Goal: Feedback & Contribution: Submit feedback/report problem

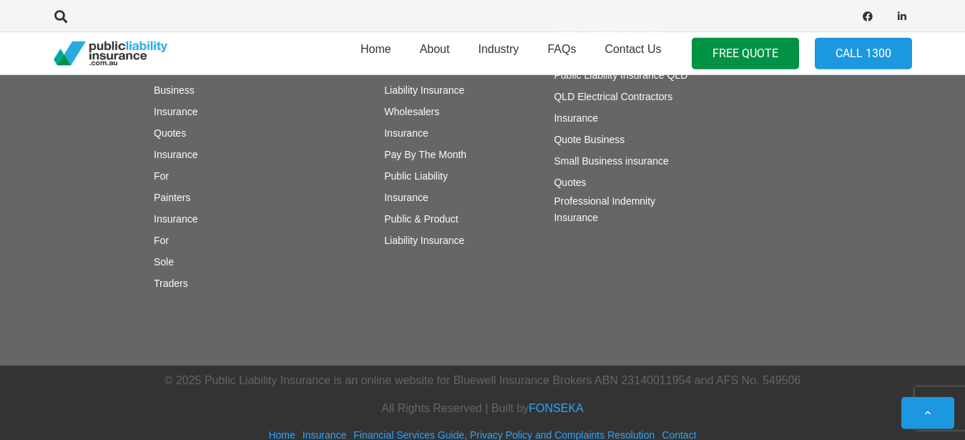
scroll to position [2073, 0]
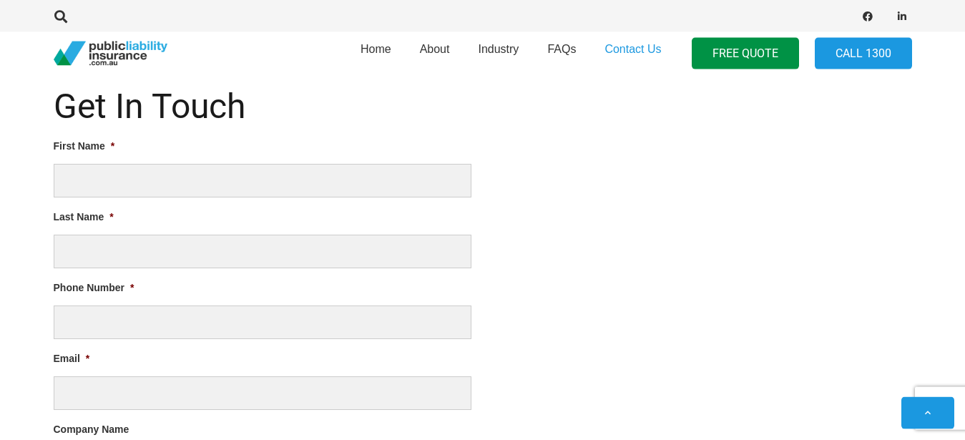
scroll to position [620, 0]
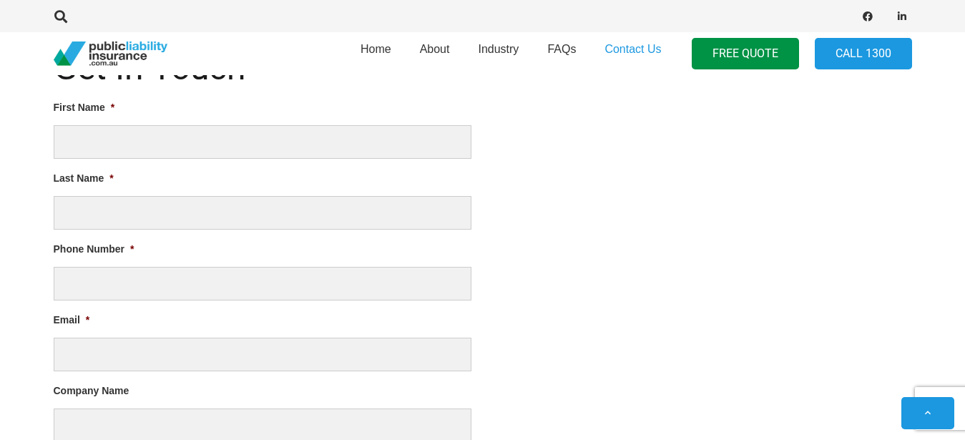
type input "[PERSON_NAME]"
type input "perry"
type input "530-555-1212"
type input "ellyse.seotech@gmail.com"
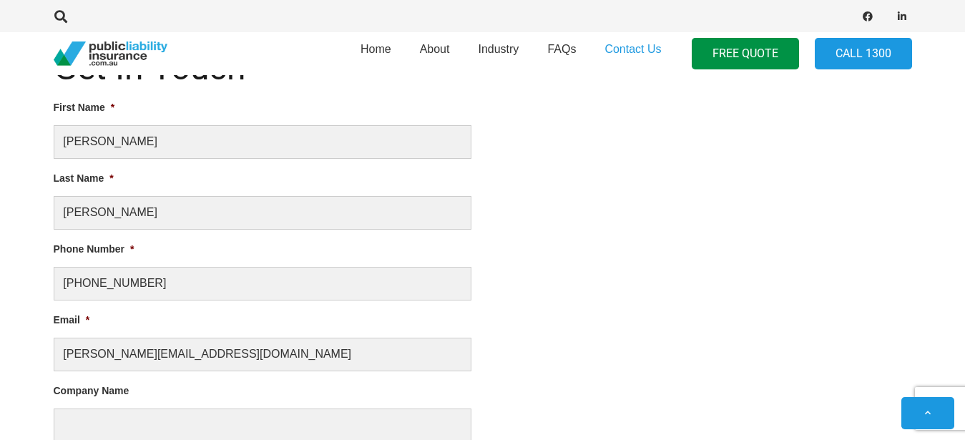
type input "Best SEO Provider"
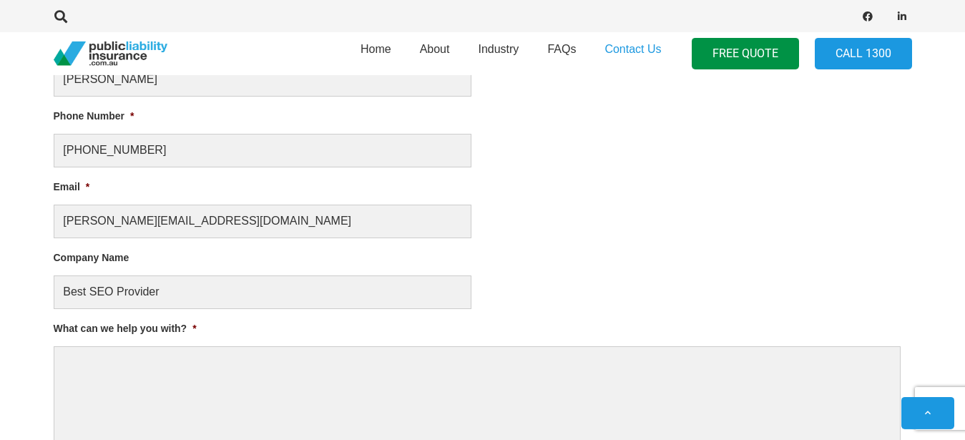
scroll to position [839, 0]
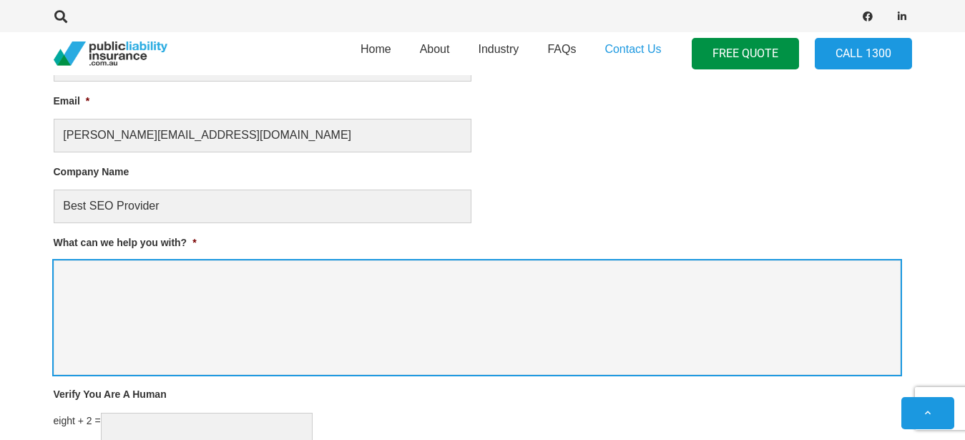
click at [167, 319] on textarea "What can we help you with? *" at bounding box center [477, 317] width 847 height 114
paste textarea "Free SEO Service until 1st page rank. Hello, Here's one for SEO: I'm reaching o…"
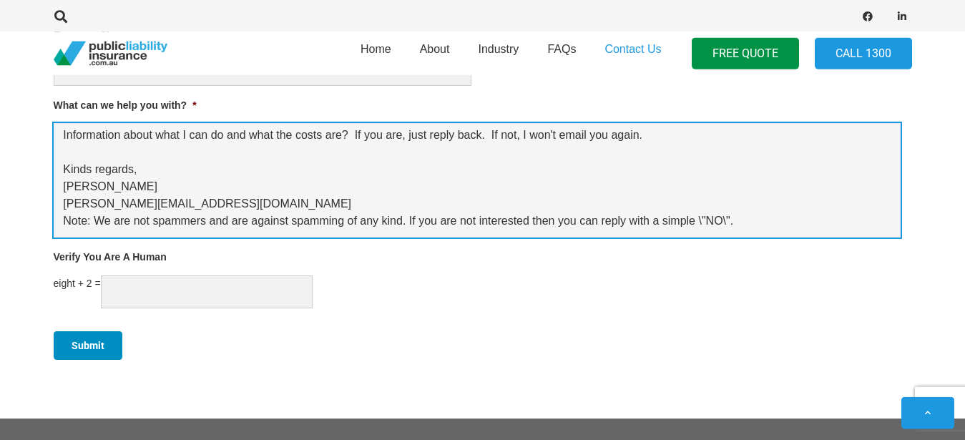
scroll to position [985, 0]
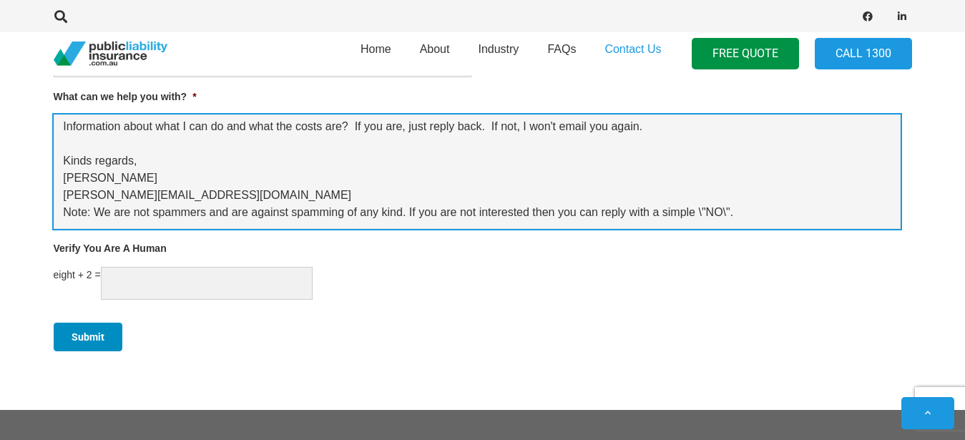
type textarea "Free SEO Service until 1st page rank. Hello, Here's one for SEO: I'm reaching o…"
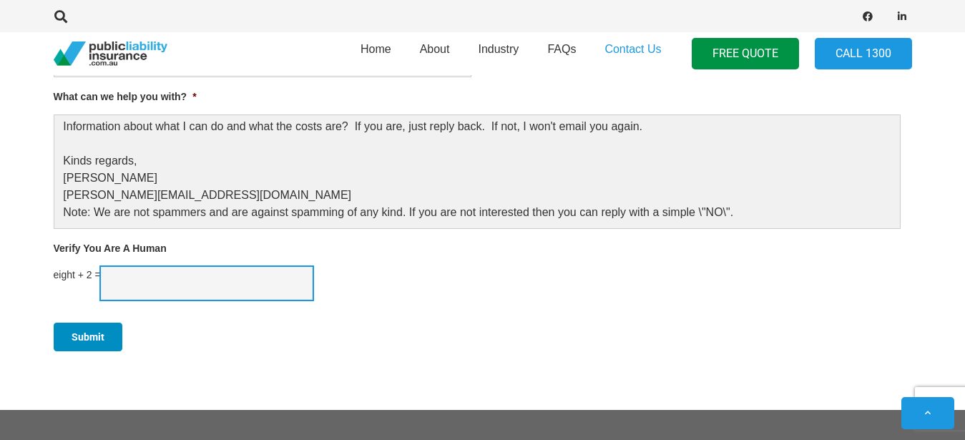
click at [183, 280] on input "Verify You Are A Human" at bounding box center [207, 284] width 212 height 34
type input "10"
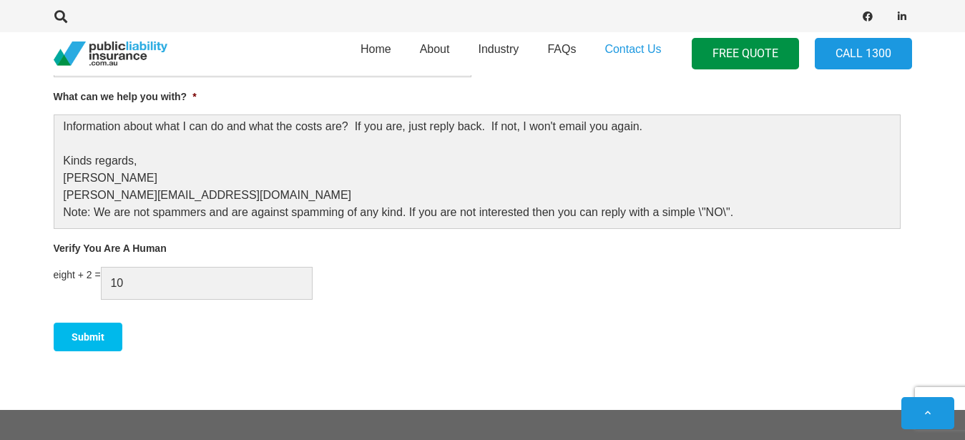
click at [85, 340] on input "Submit" at bounding box center [88, 336] width 69 height 28
